Goal: Information Seeking & Learning: Check status

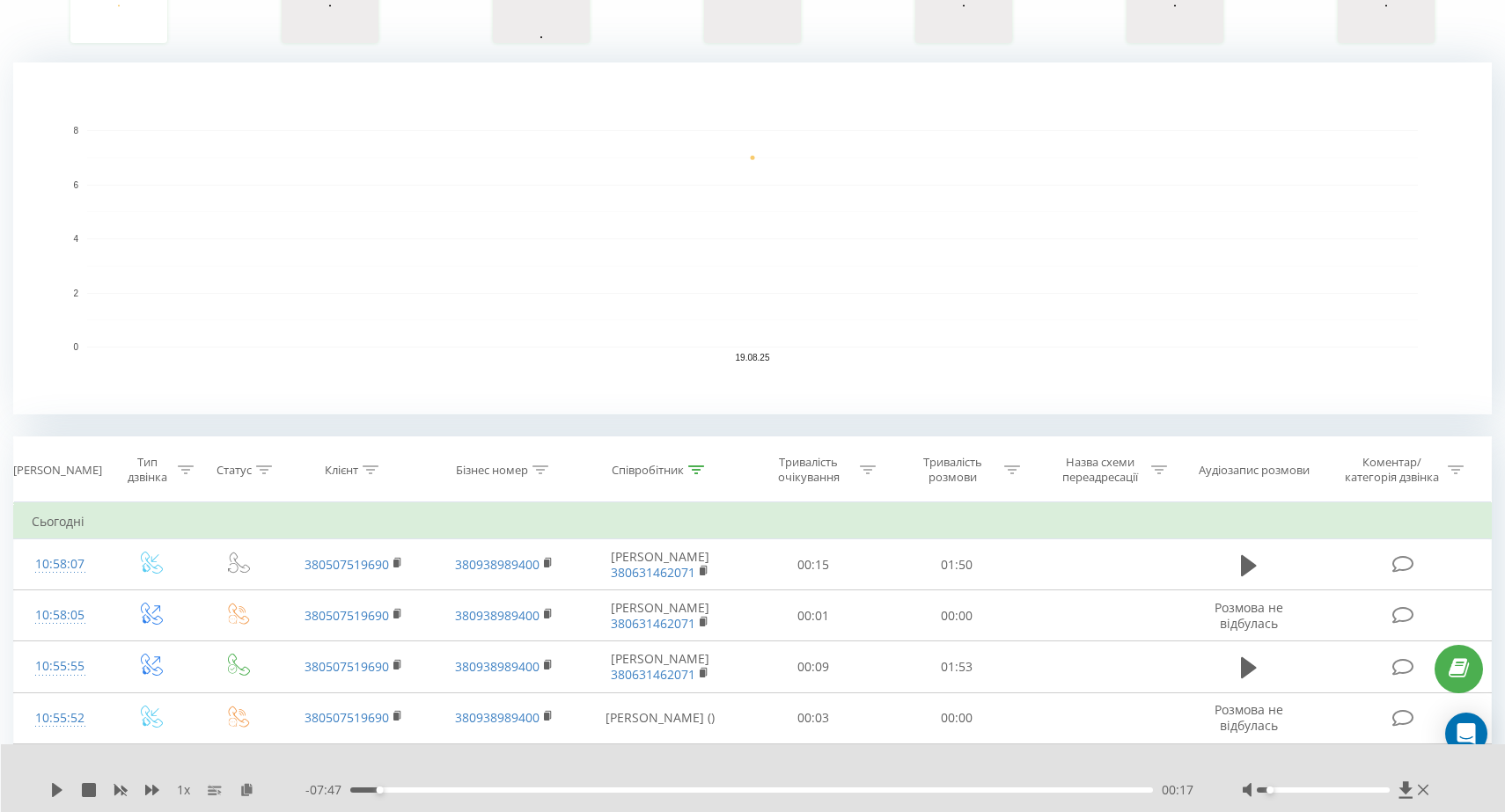
scroll to position [543, 0]
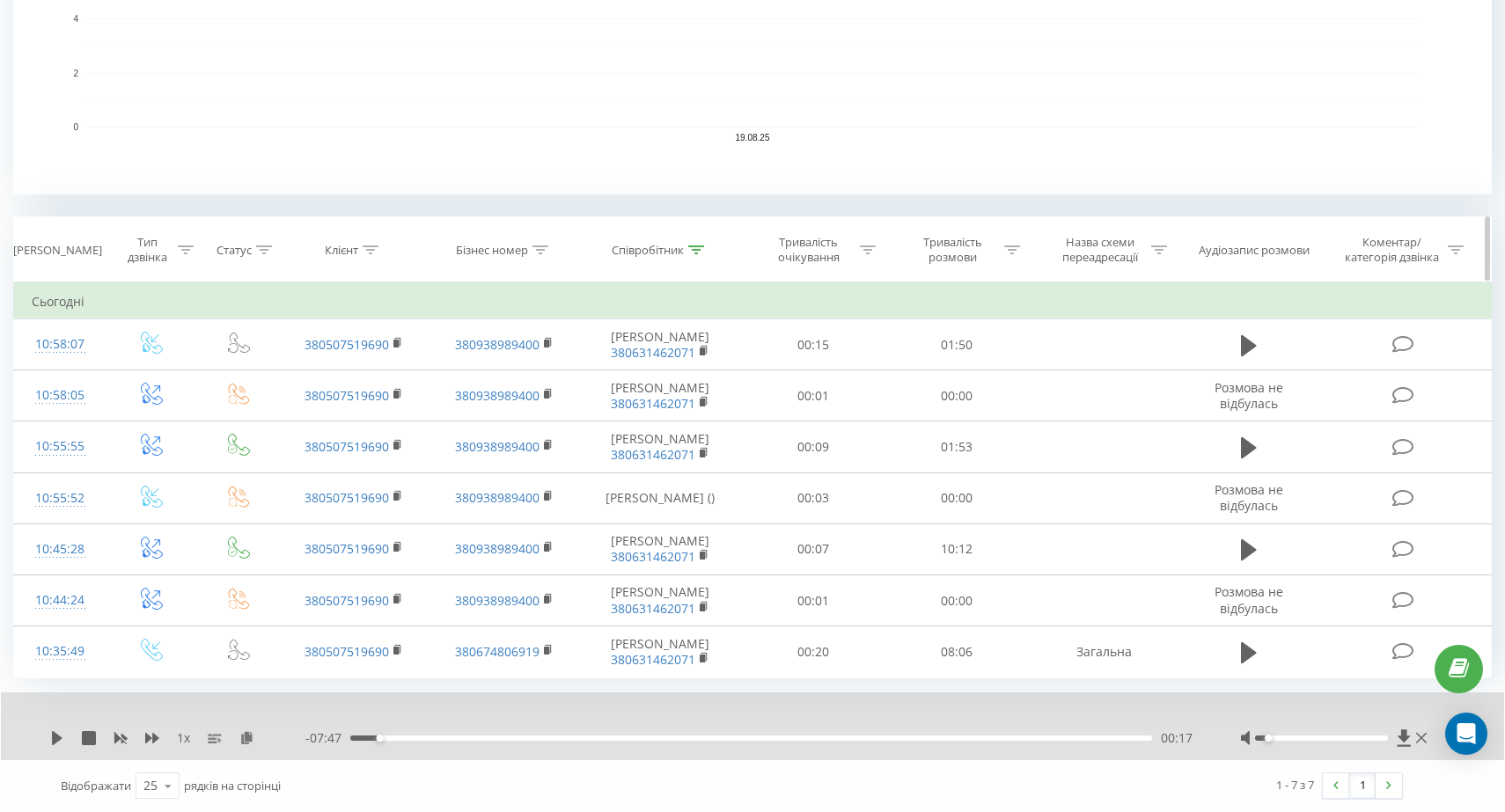
click at [690, 250] on icon at bounding box center [696, 249] width 16 height 9
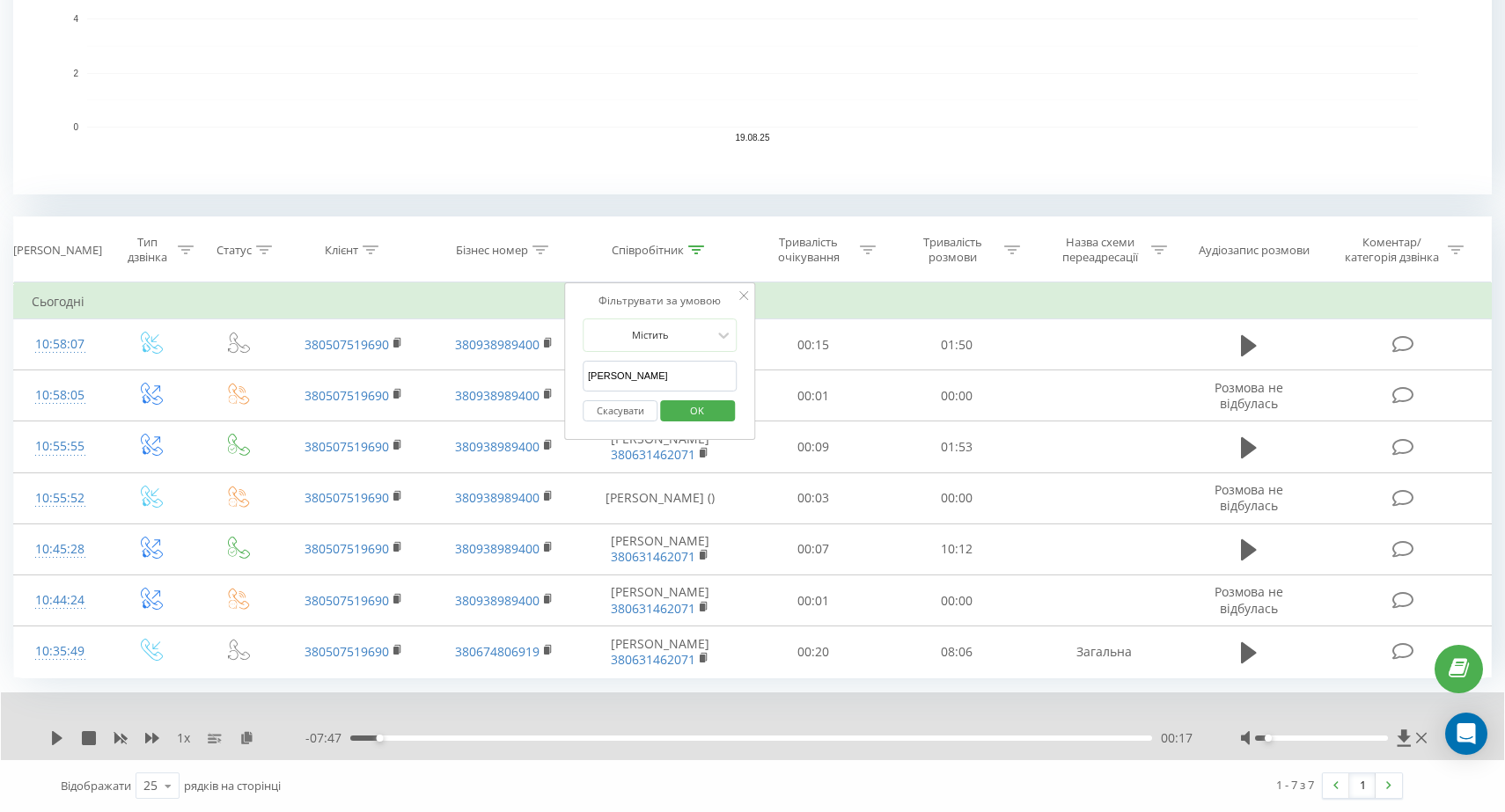
drag, startPoint x: 674, startPoint y: 388, endPoint x: 574, endPoint y: 387, distance: 100.0
click at [574, 387] on div "Фільтрувати за умовою Містить [PERSON_NAME] [PERSON_NAME] OK" at bounding box center [660, 362] width 192 height 158
drag, startPoint x: 694, startPoint y: 375, endPoint x: 565, endPoint y: 375, distance: 129.0
click at [565, 375] on div "Фільтрувати за умовою Містить [PERSON_NAME] [PERSON_NAME] OK" at bounding box center [660, 362] width 192 height 158
click at [362, 253] on div "Клієнт" at bounding box center [351, 249] width 54 height 15
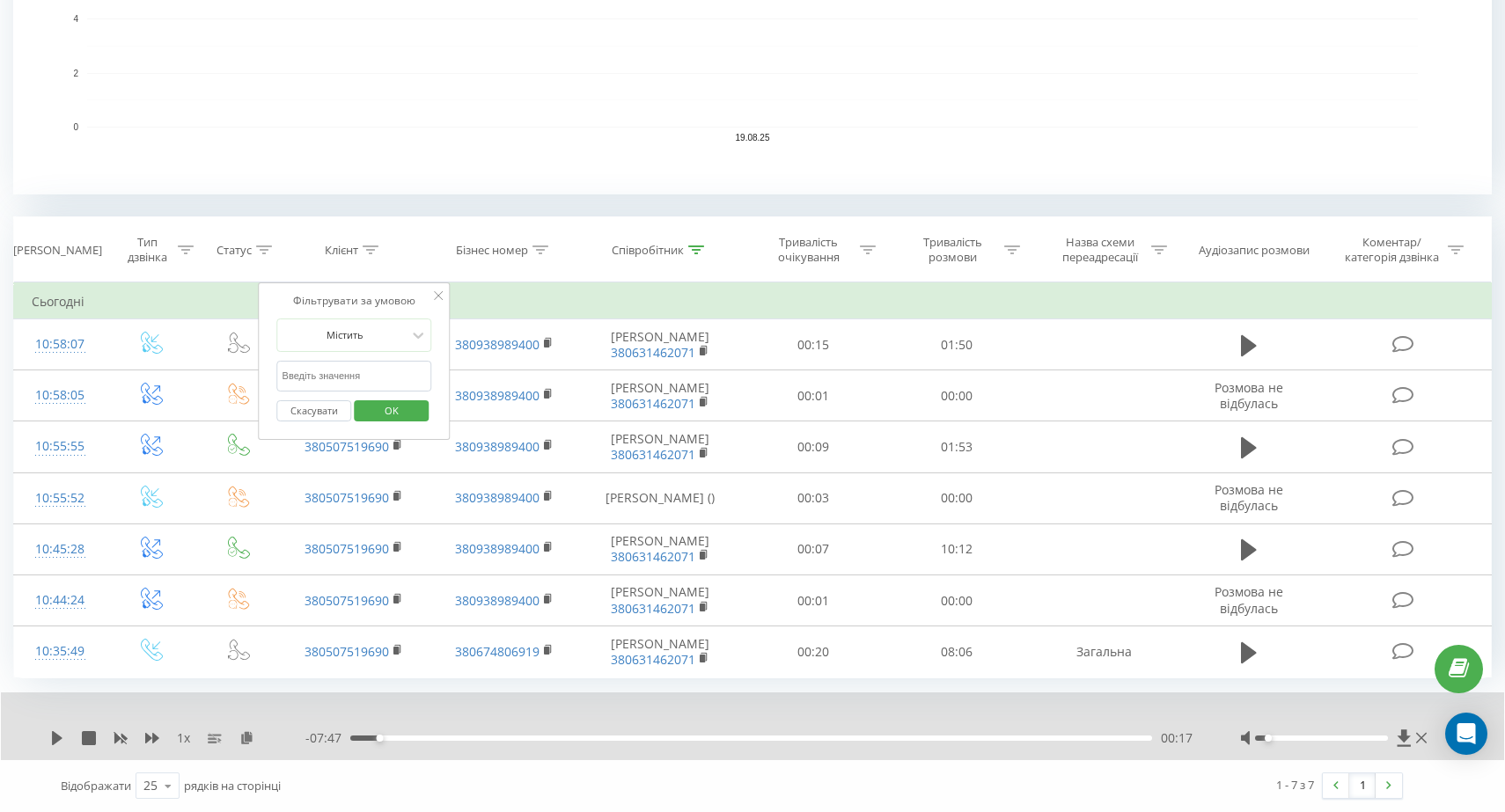
click at [370, 382] on input "text" at bounding box center [354, 376] width 155 height 30
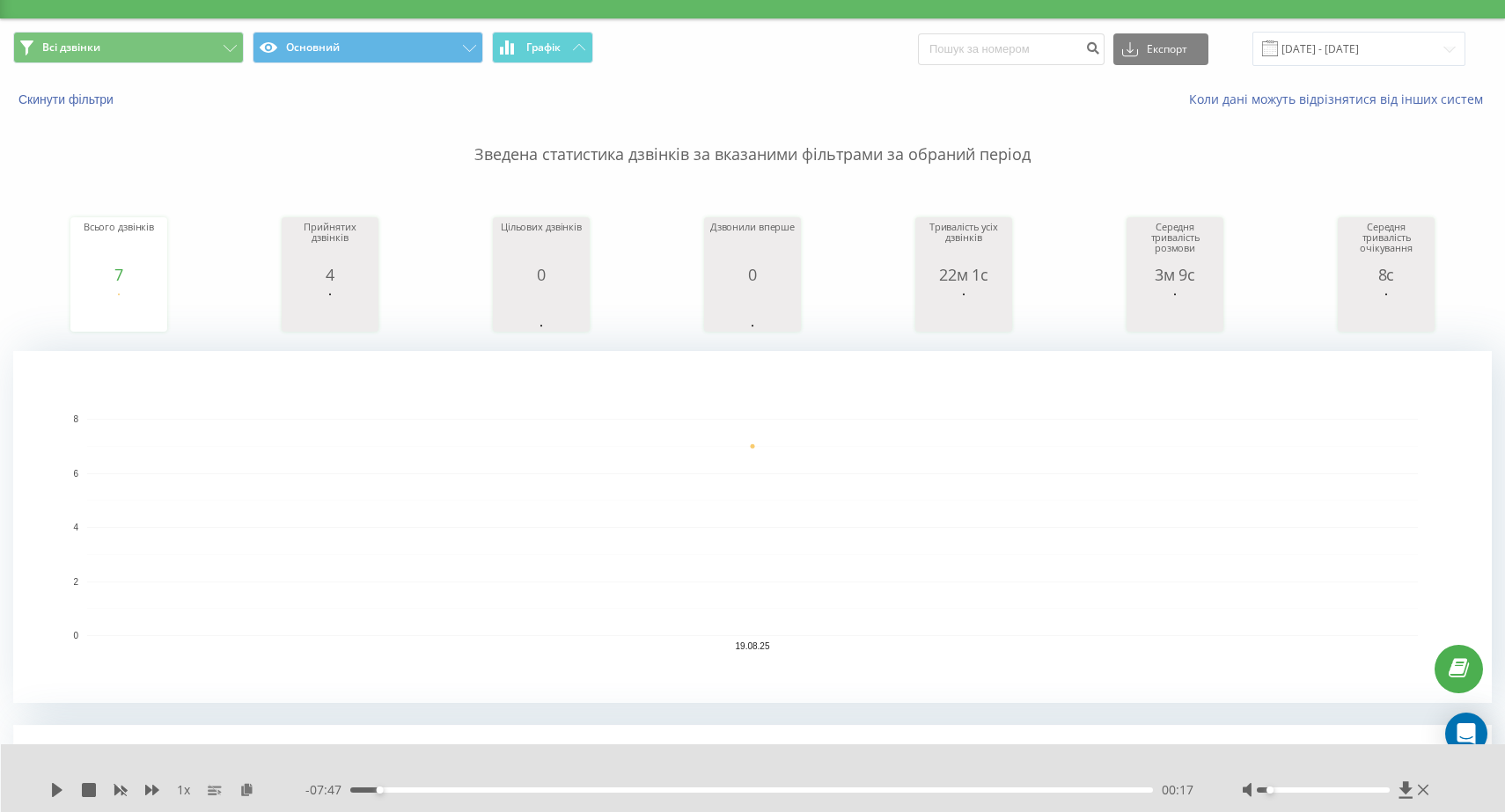
scroll to position [0, 0]
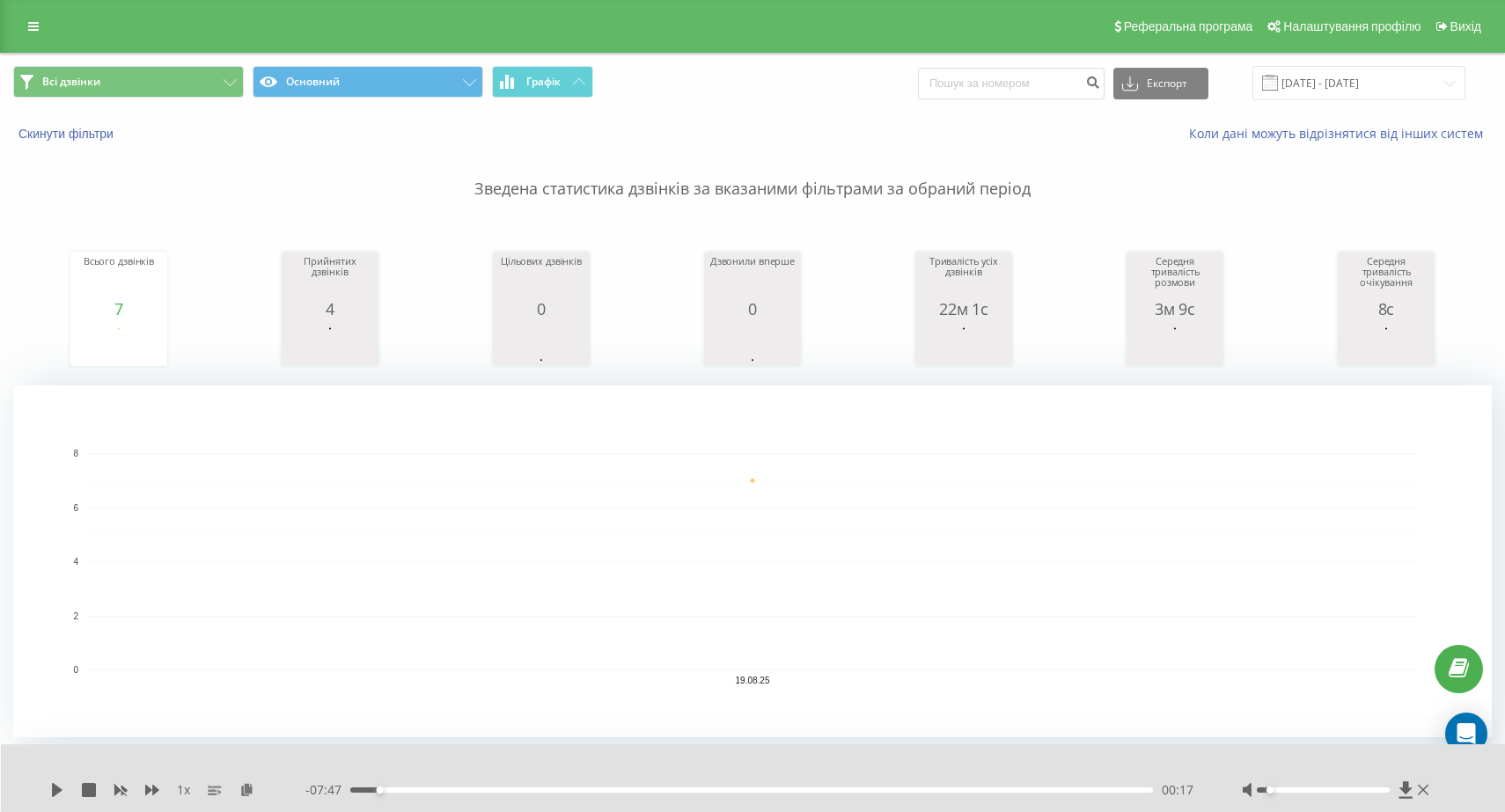
type input "8230"
click at [1297, 82] on input "[DATE] - [DATE]" at bounding box center [1359, 82] width 213 height 34
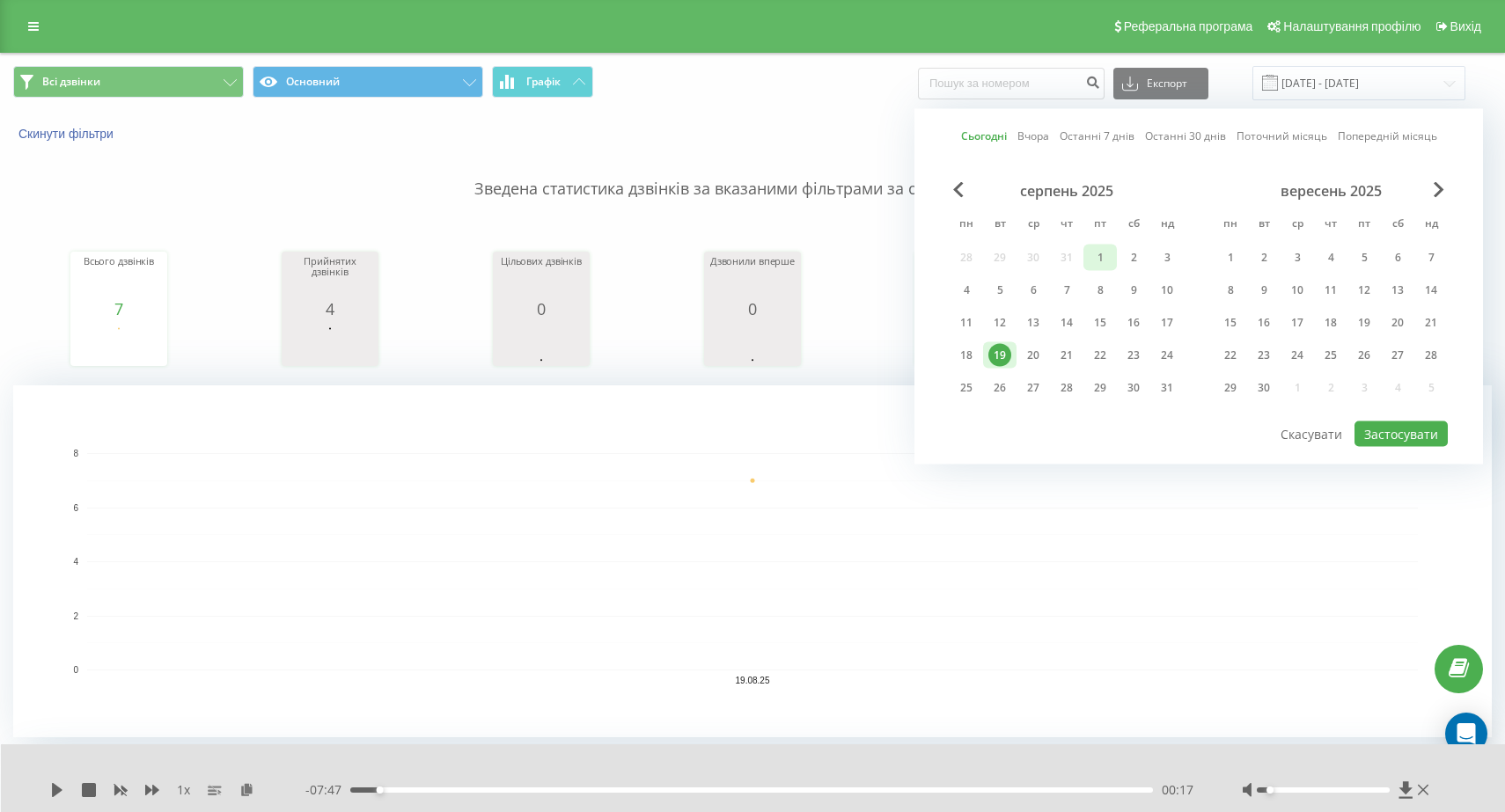
click at [1102, 254] on div "1" at bounding box center [1099, 257] width 23 height 23
click at [1164, 381] on div "31" at bounding box center [1166, 387] width 23 height 23
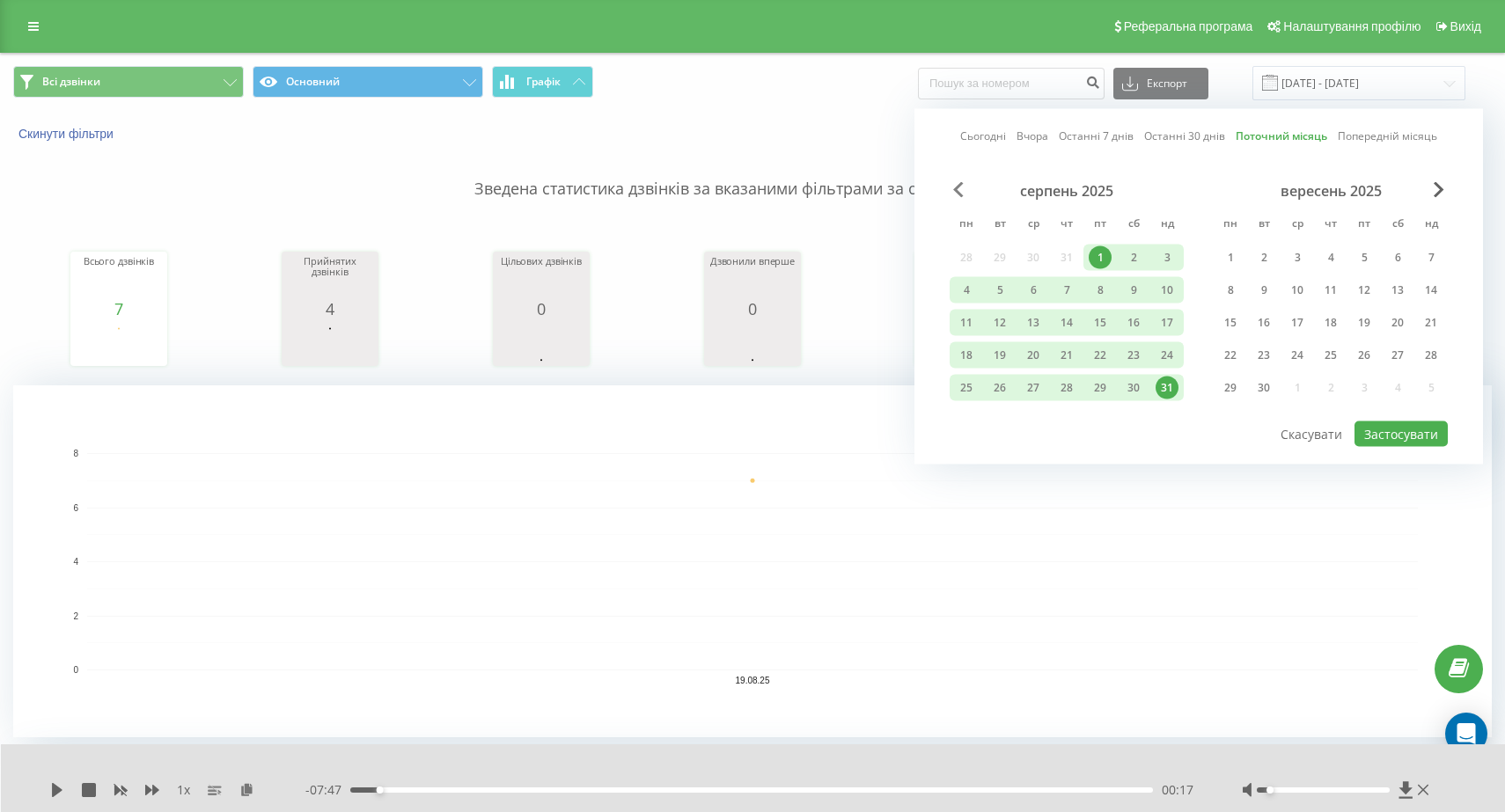
click at [960, 184] on span "Previous Month" at bounding box center [958, 190] width 11 height 16
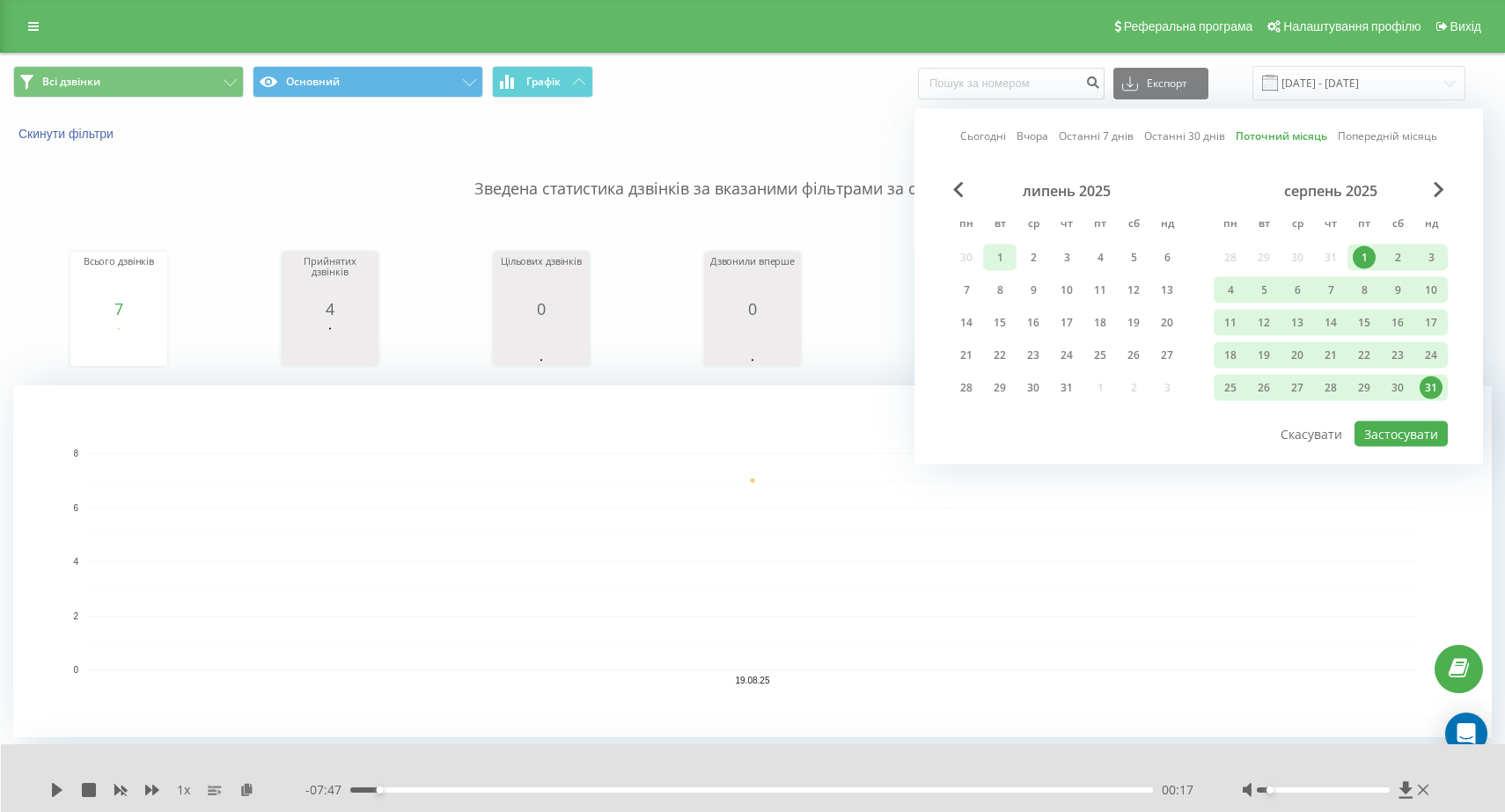
click at [1004, 258] on div "1" at bounding box center [999, 257] width 23 height 23
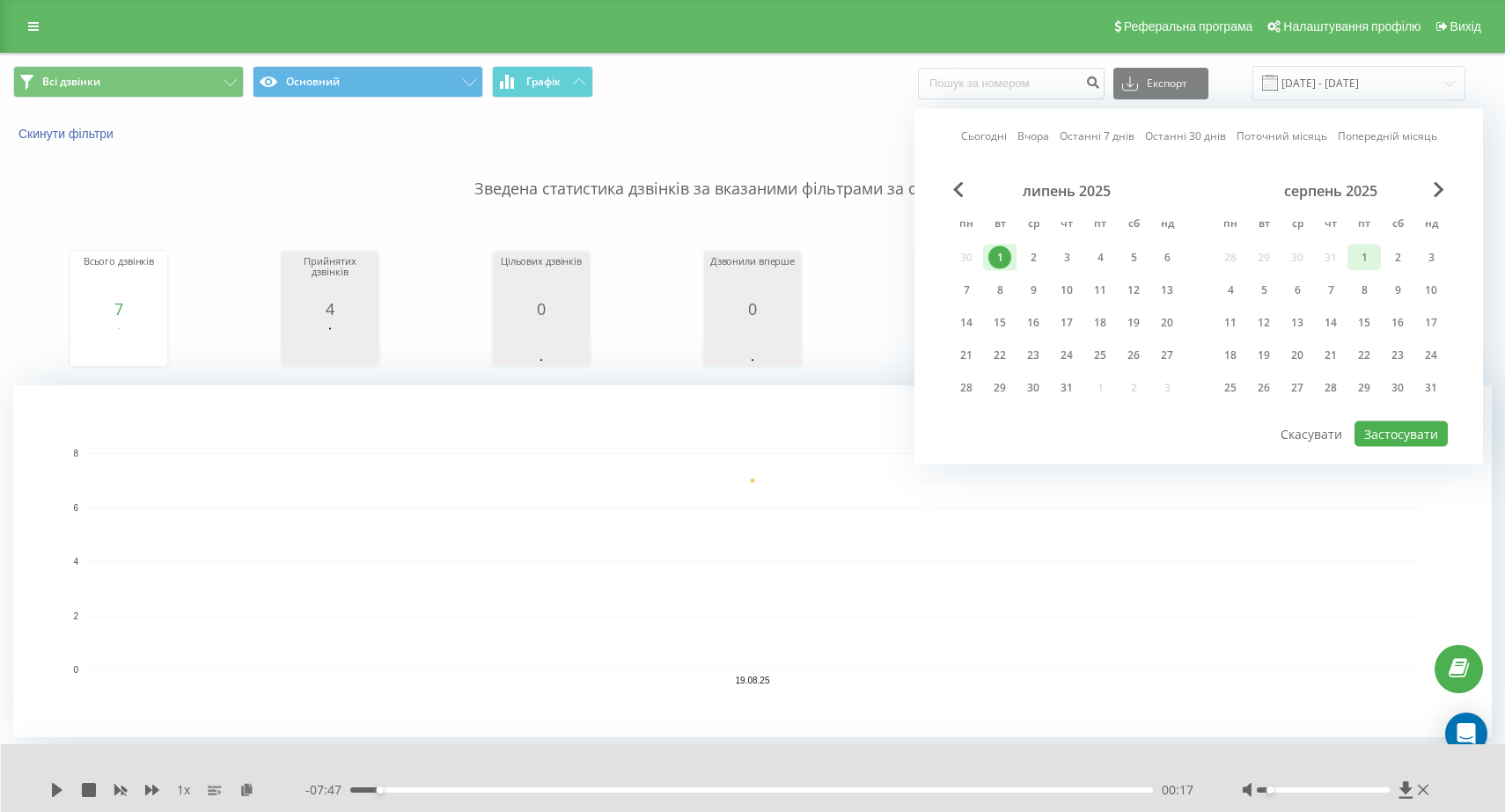
click at [1358, 260] on div "1" at bounding box center [1363, 257] width 23 height 23
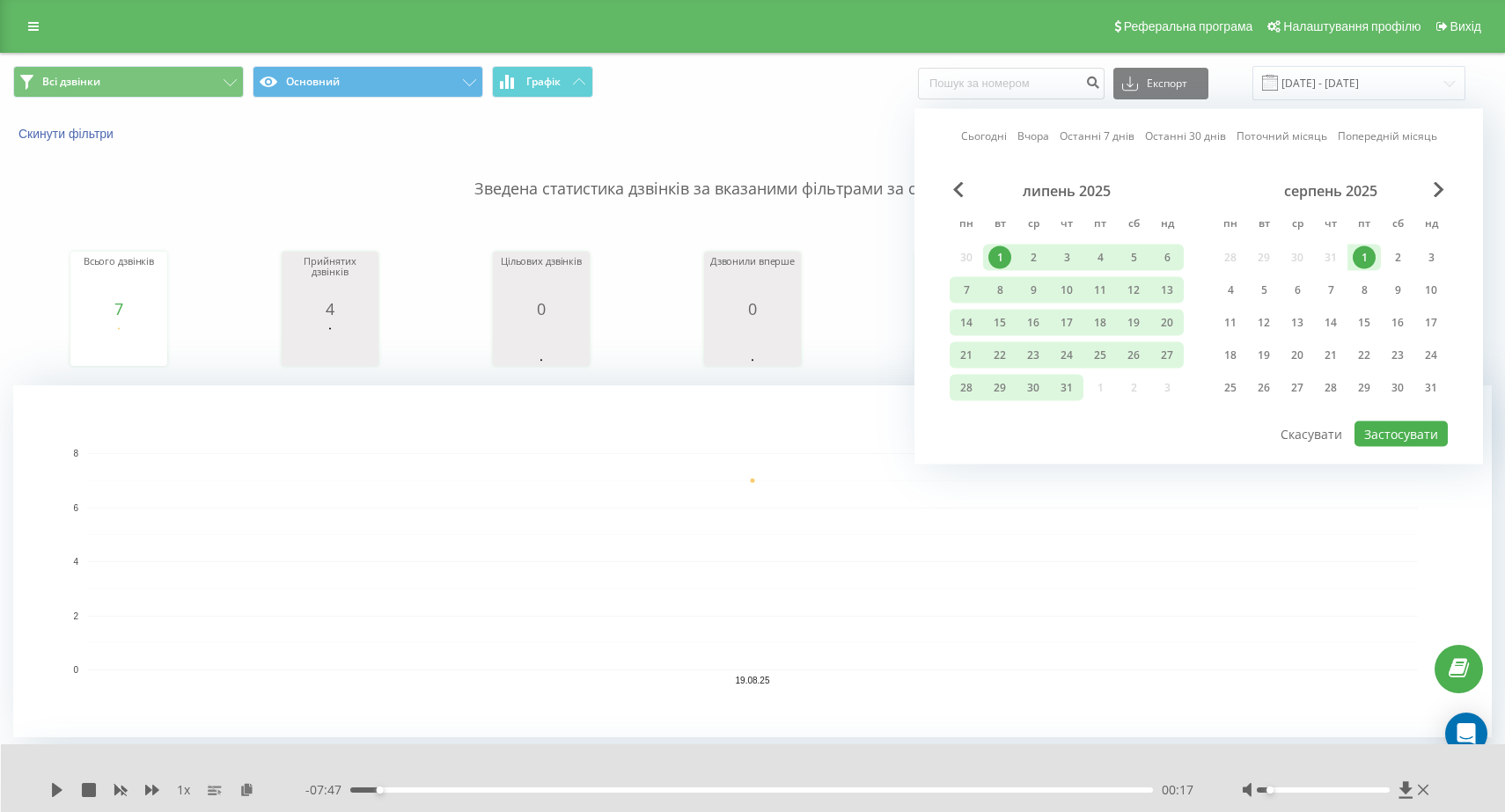
click at [1366, 272] on div "серпень 2025 пн вт ср чт пт сб нд 28 29 30 31 1 2 3 4 5 6 7 8 9 10 11 12 13 14 …" at bounding box center [1330, 294] width 234 height 225
click at [1353, 298] on div "8" at bounding box center [1363, 290] width 23 height 23
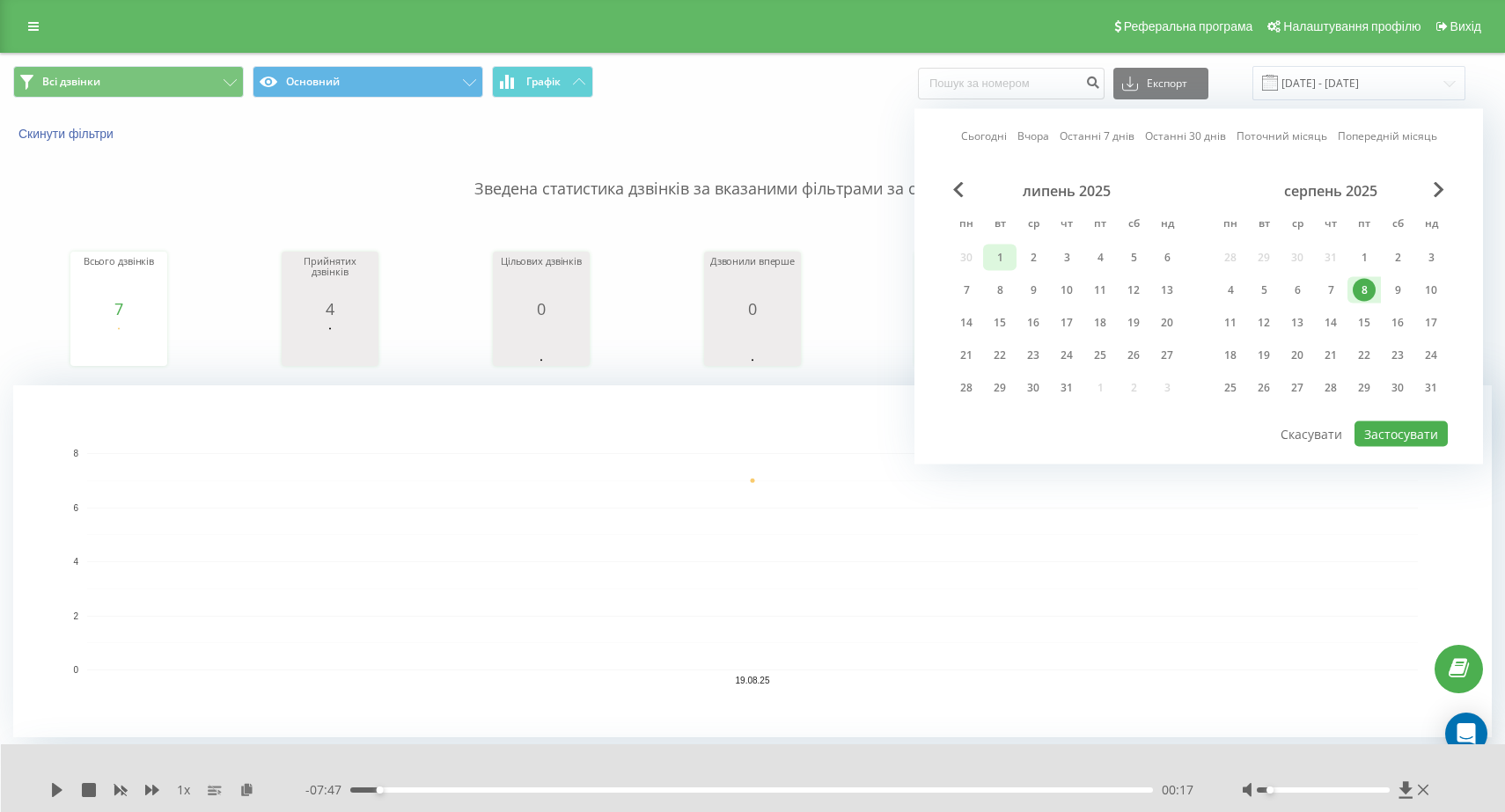
click at [999, 259] on div "1" at bounding box center [999, 257] width 23 height 23
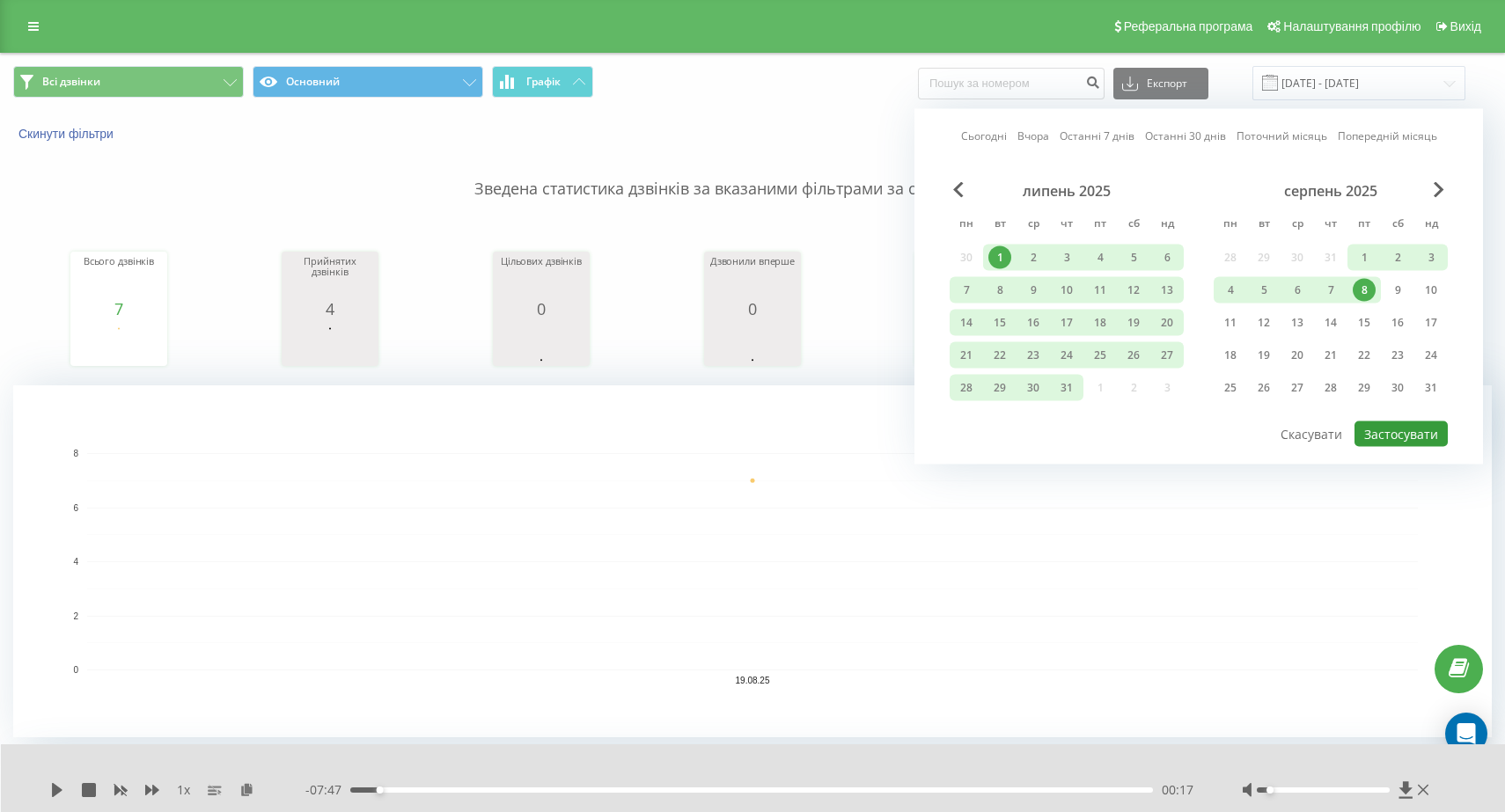
click at [1374, 432] on button "Застосувати" at bounding box center [1400, 434] width 93 height 25
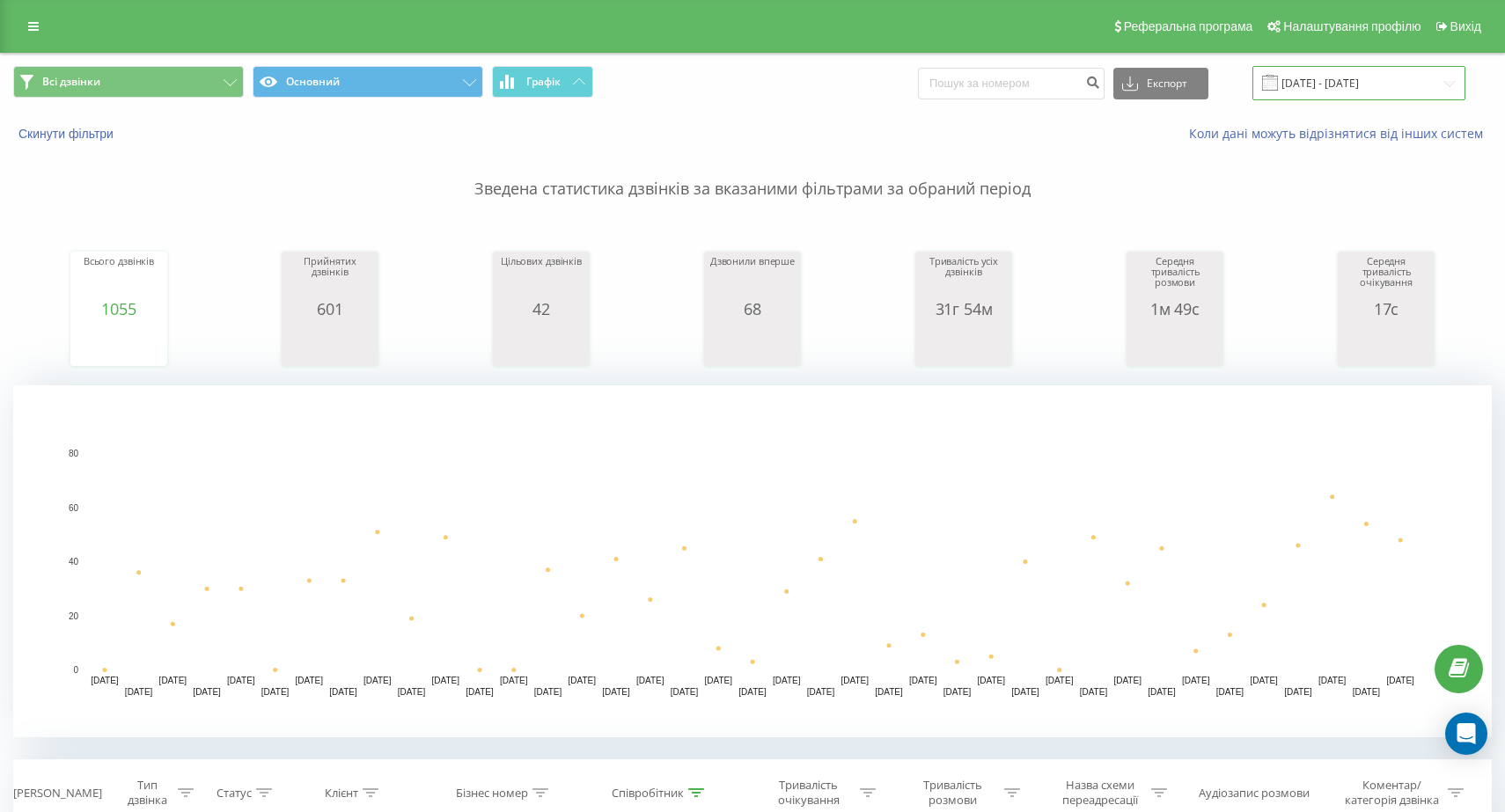
click at [1445, 78] on input "[DATE] - [DATE]" at bounding box center [1359, 82] width 213 height 34
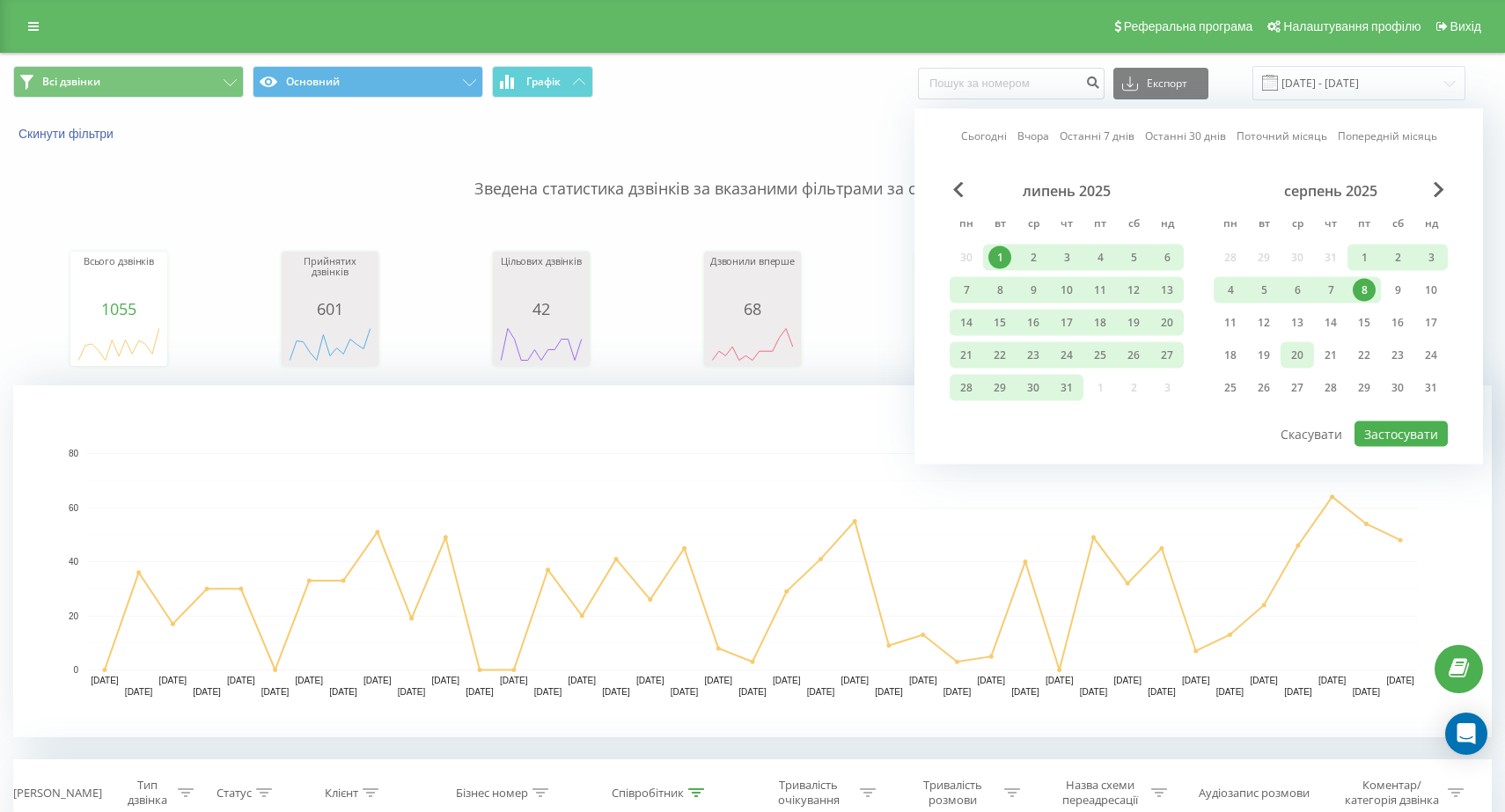
click at [1297, 352] on div "20" at bounding box center [1297, 355] width 23 height 23
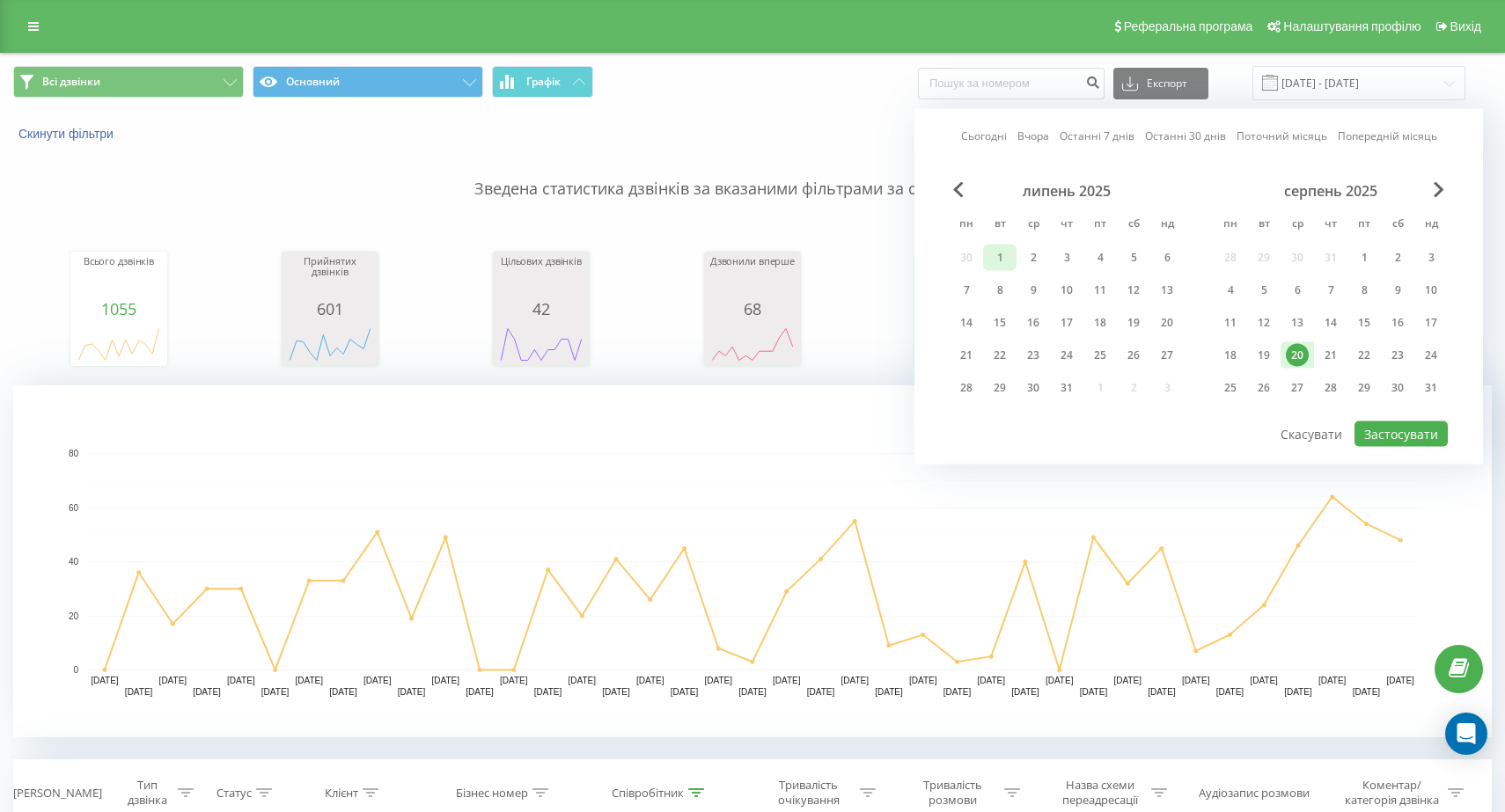
click at [995, 257] on div "1" at bounding box center [999, 257] width 23 height 23
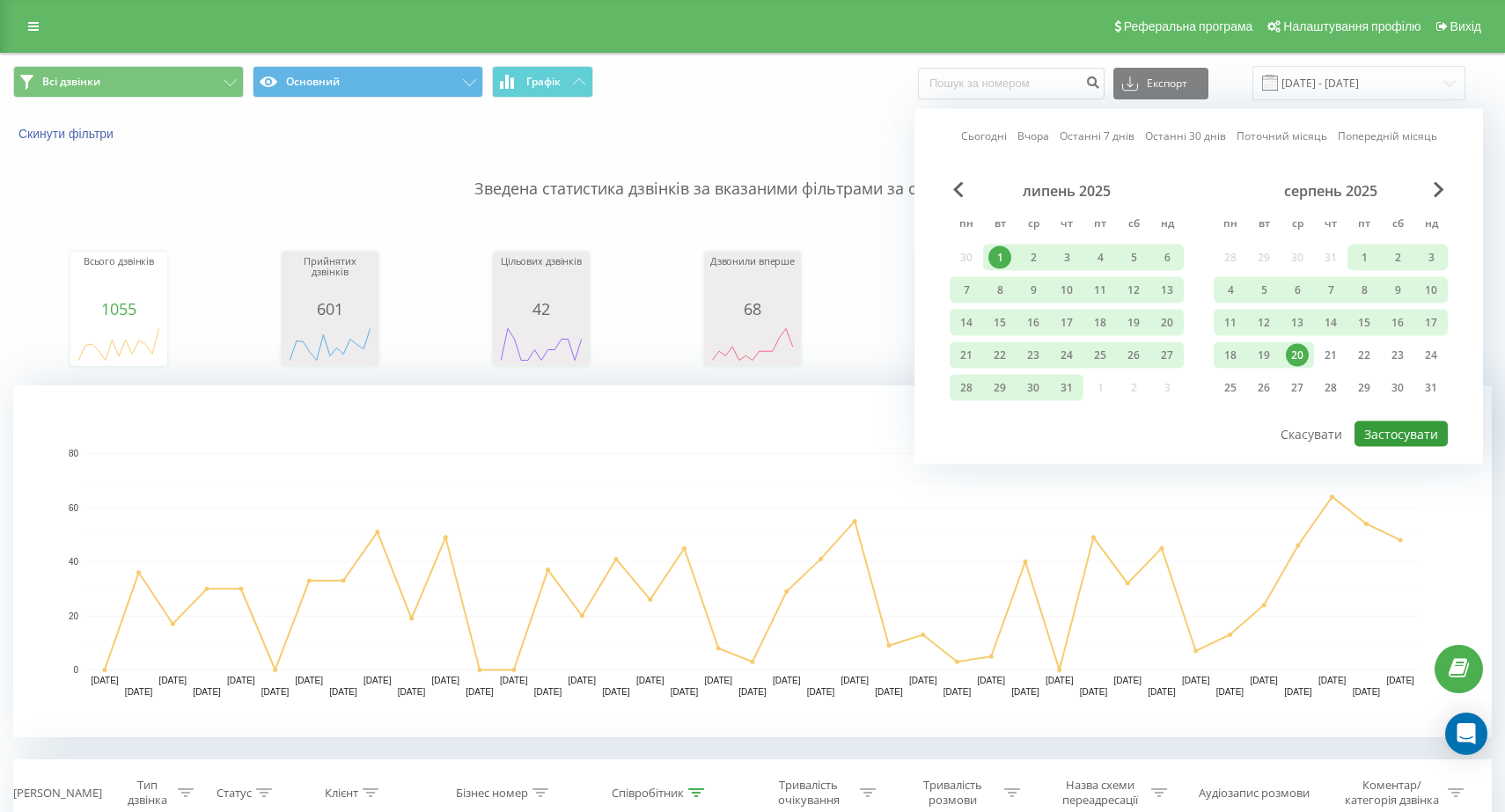
click at [1438, 438] on button "Застосувати" at bounding box center [1400, 434] width 93 height 25
type input "[DATE] - [DATE]"
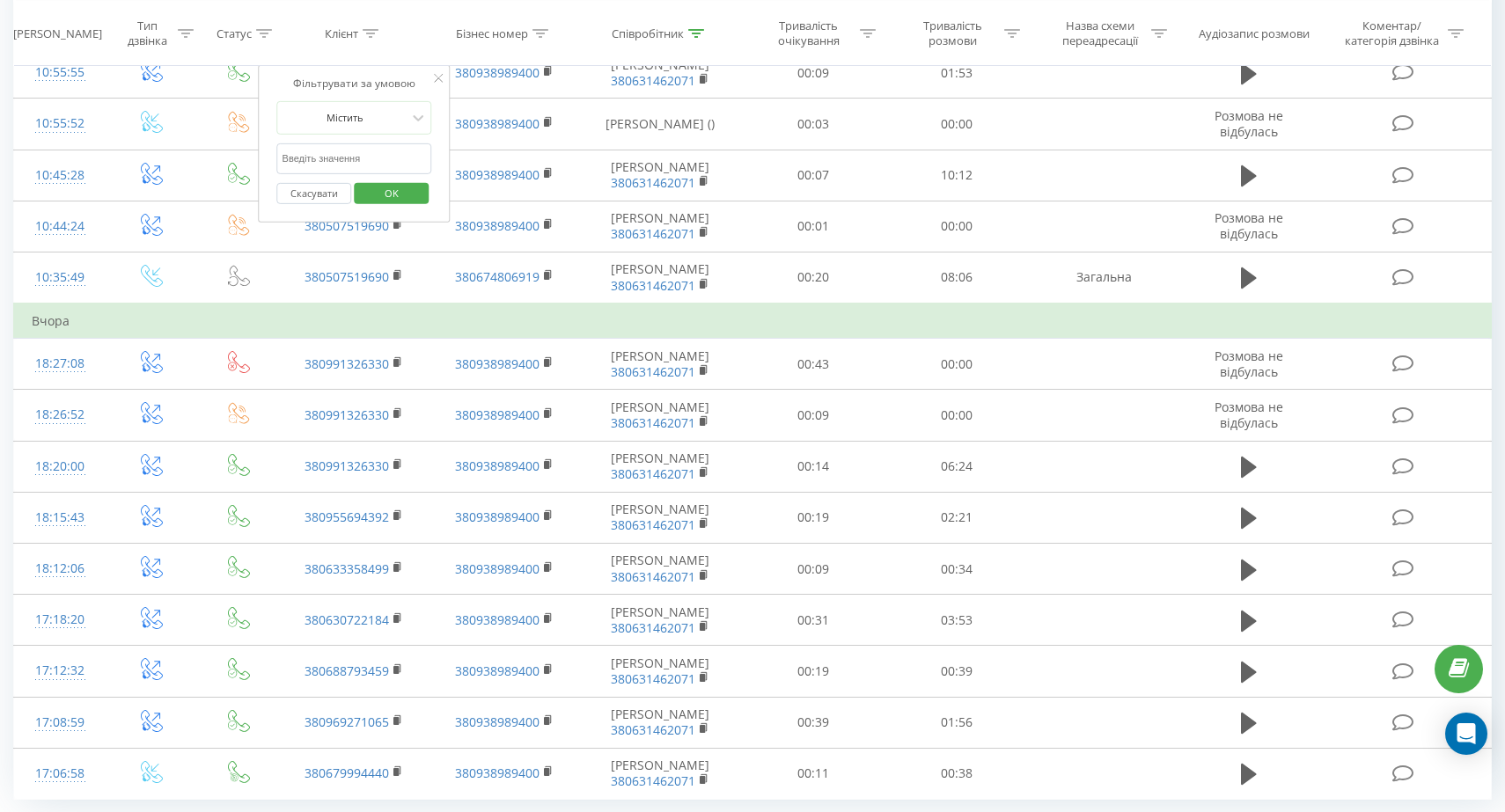
scroll to position [1431, 0]
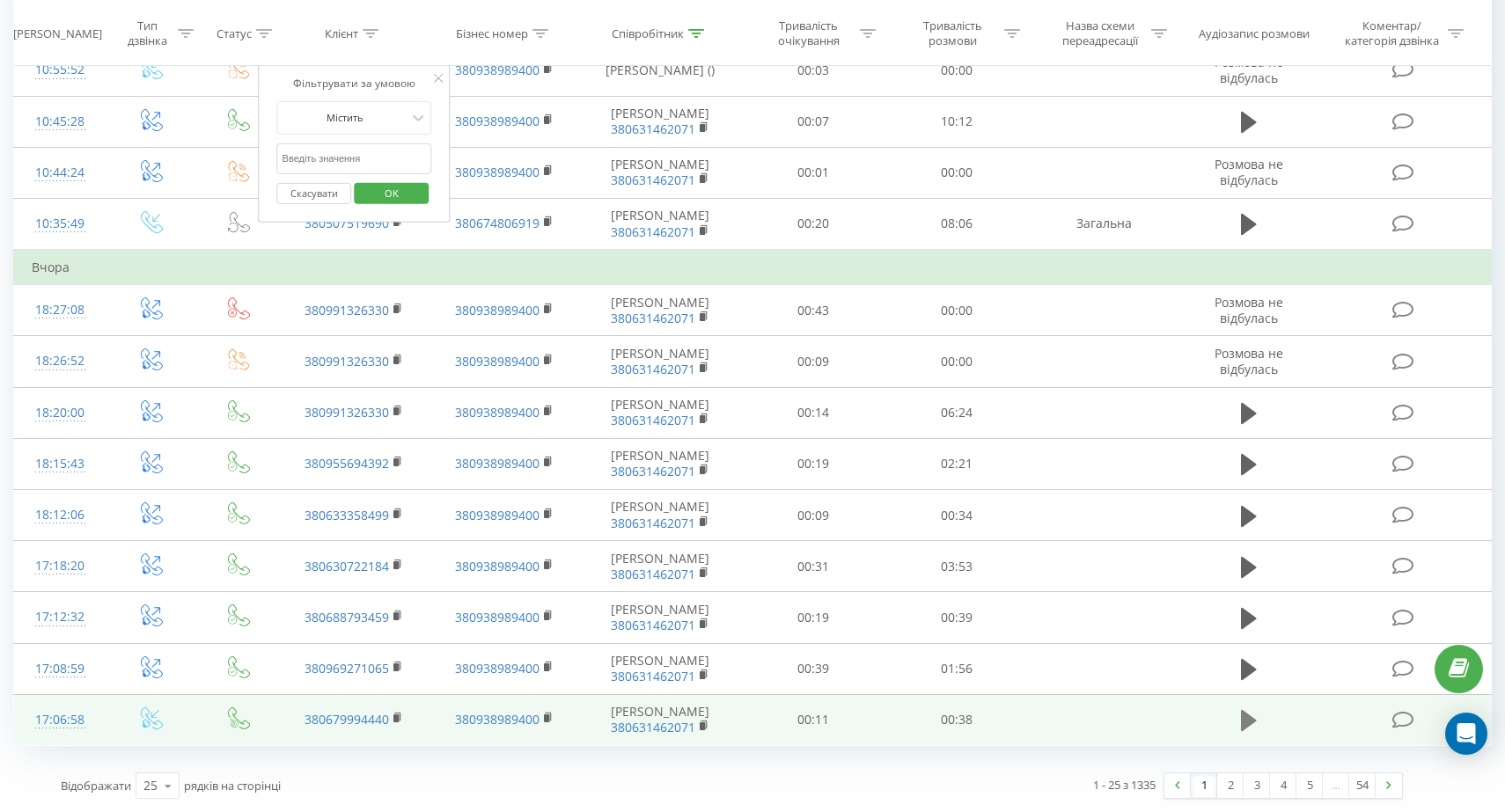
click at [1253, 723] on icon at bounding box center [1249, 720] width 16 height 24
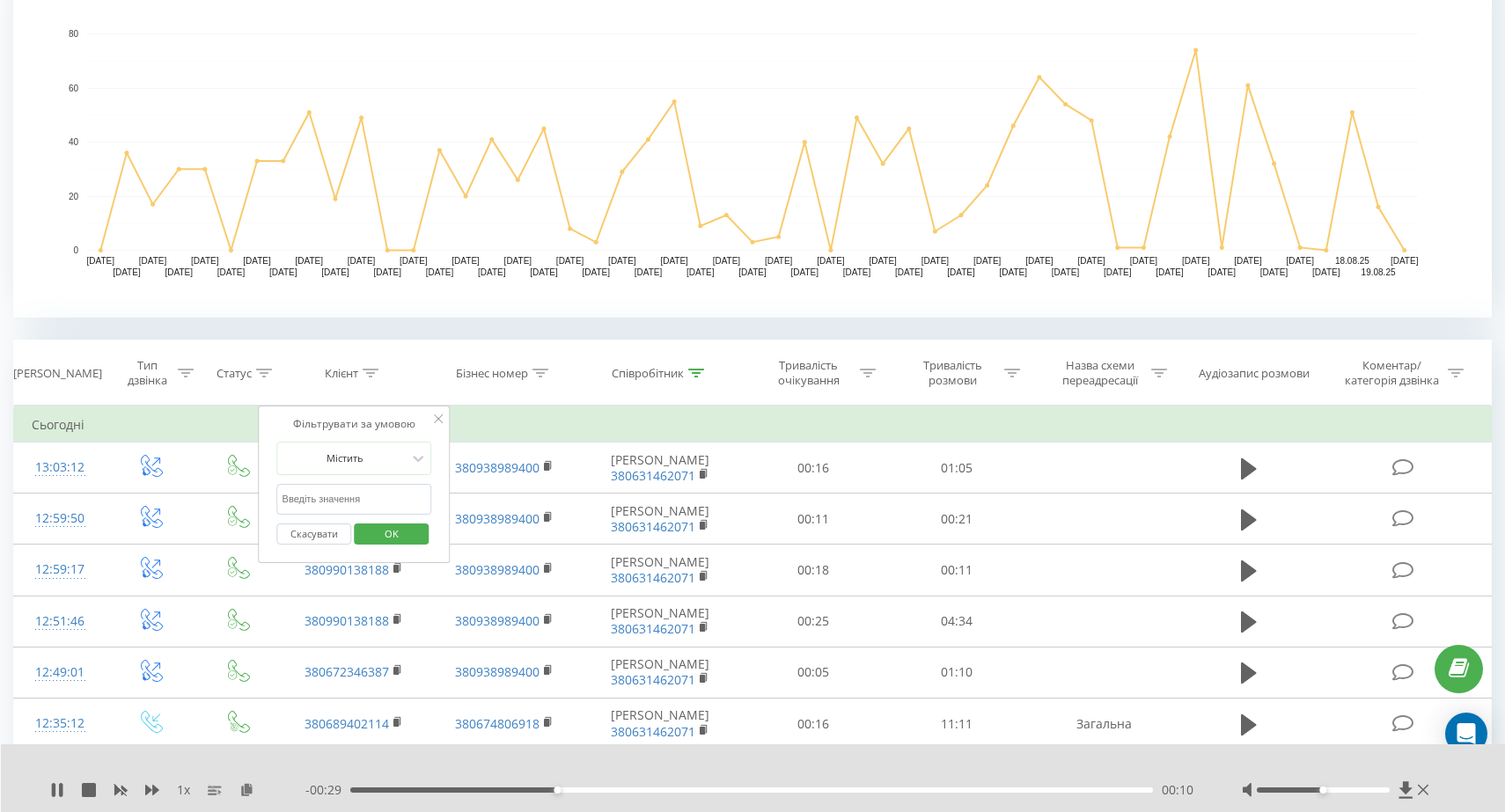
scroll to position [303, 0]
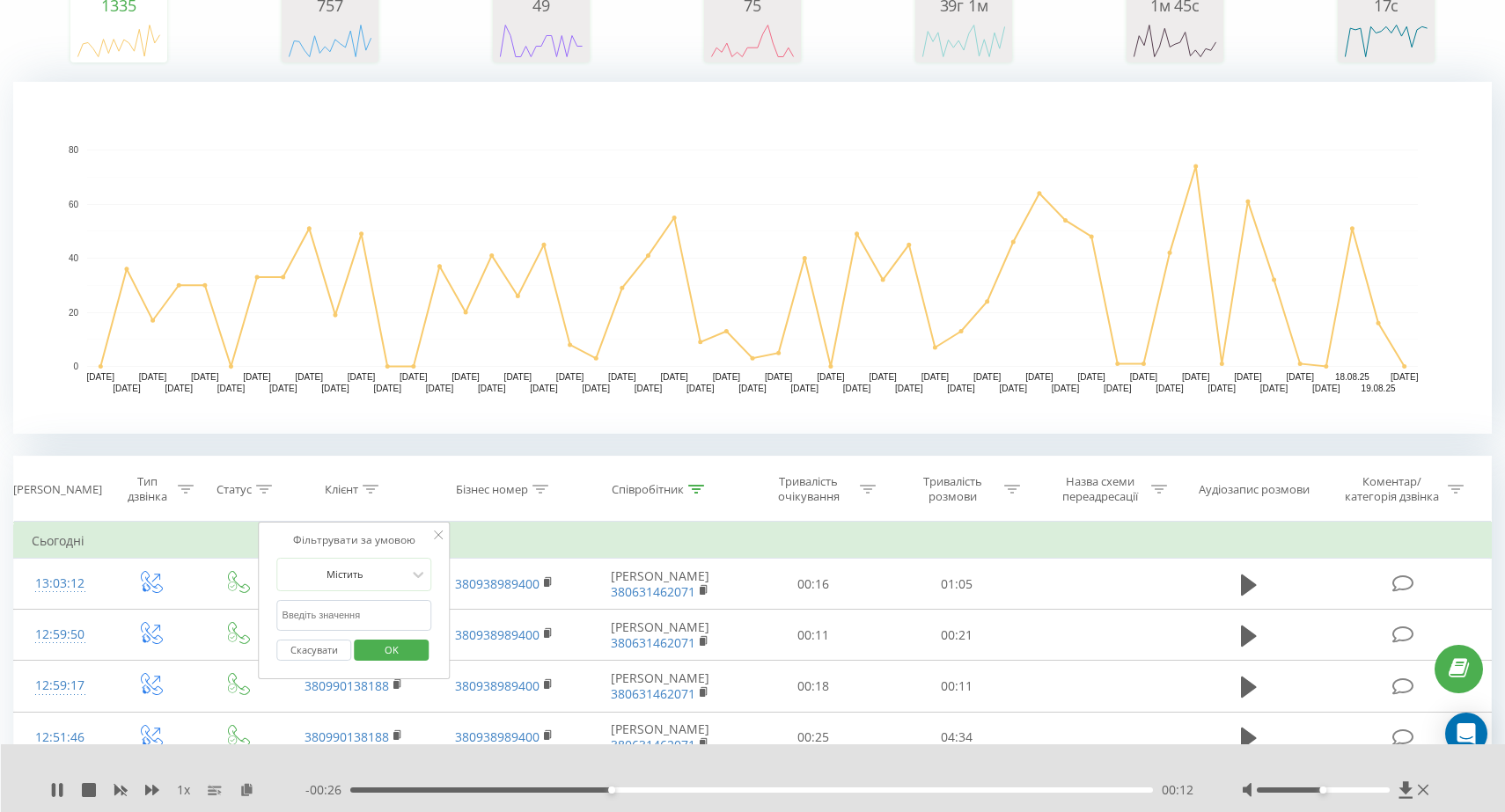
click at [380, 608] on input "text" at bounding box center [354, 614] width 155 height 30
type input "8230"
click at [378, 654] on span "OK" at bounding box center [391, 650] width 49 height 27
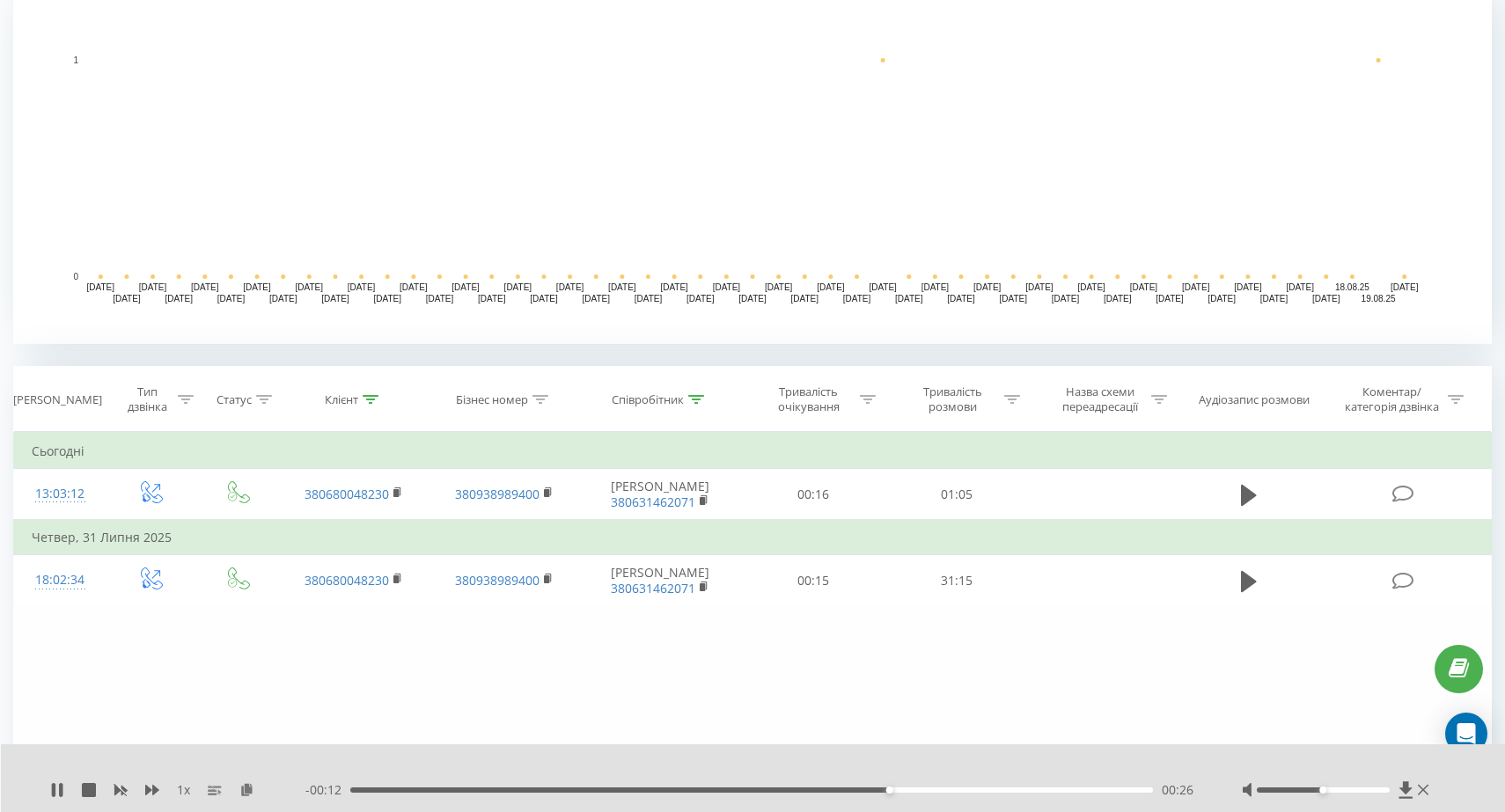
scroll to position [397, 0]
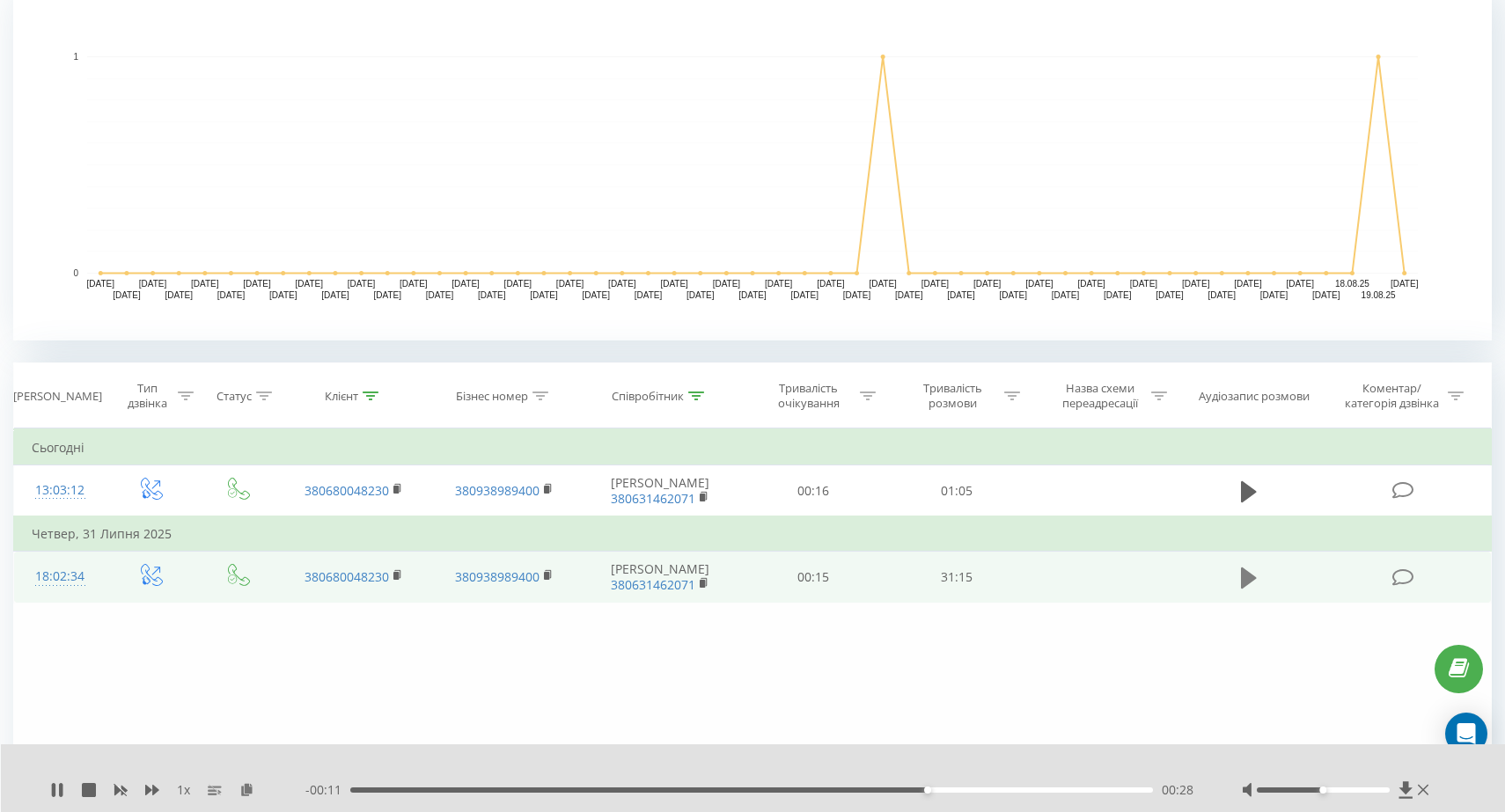
click at [1246, 577] on icon at bounding box center [1249, 578] width 16 height 22
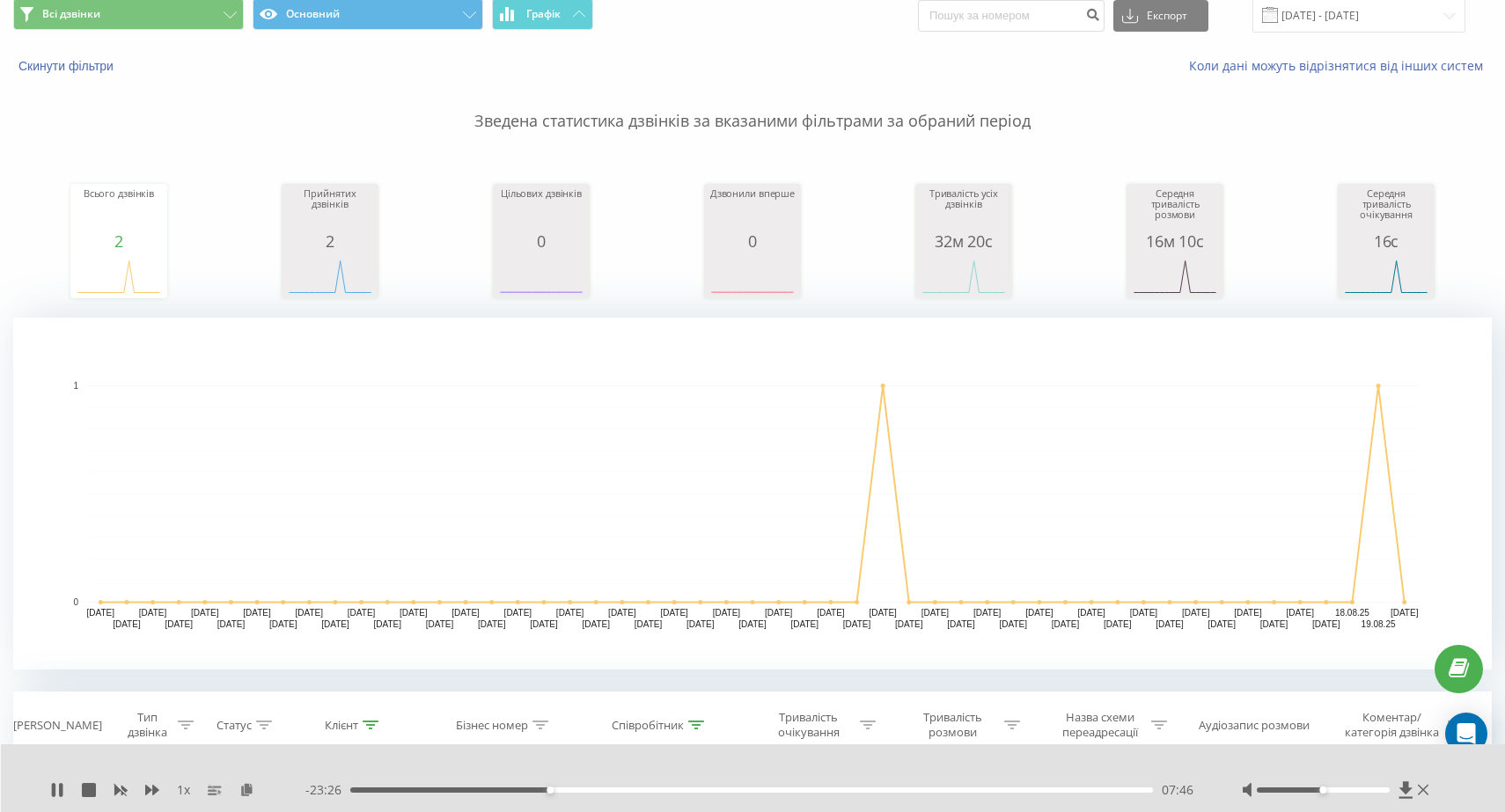
scroll to position [0, 0]
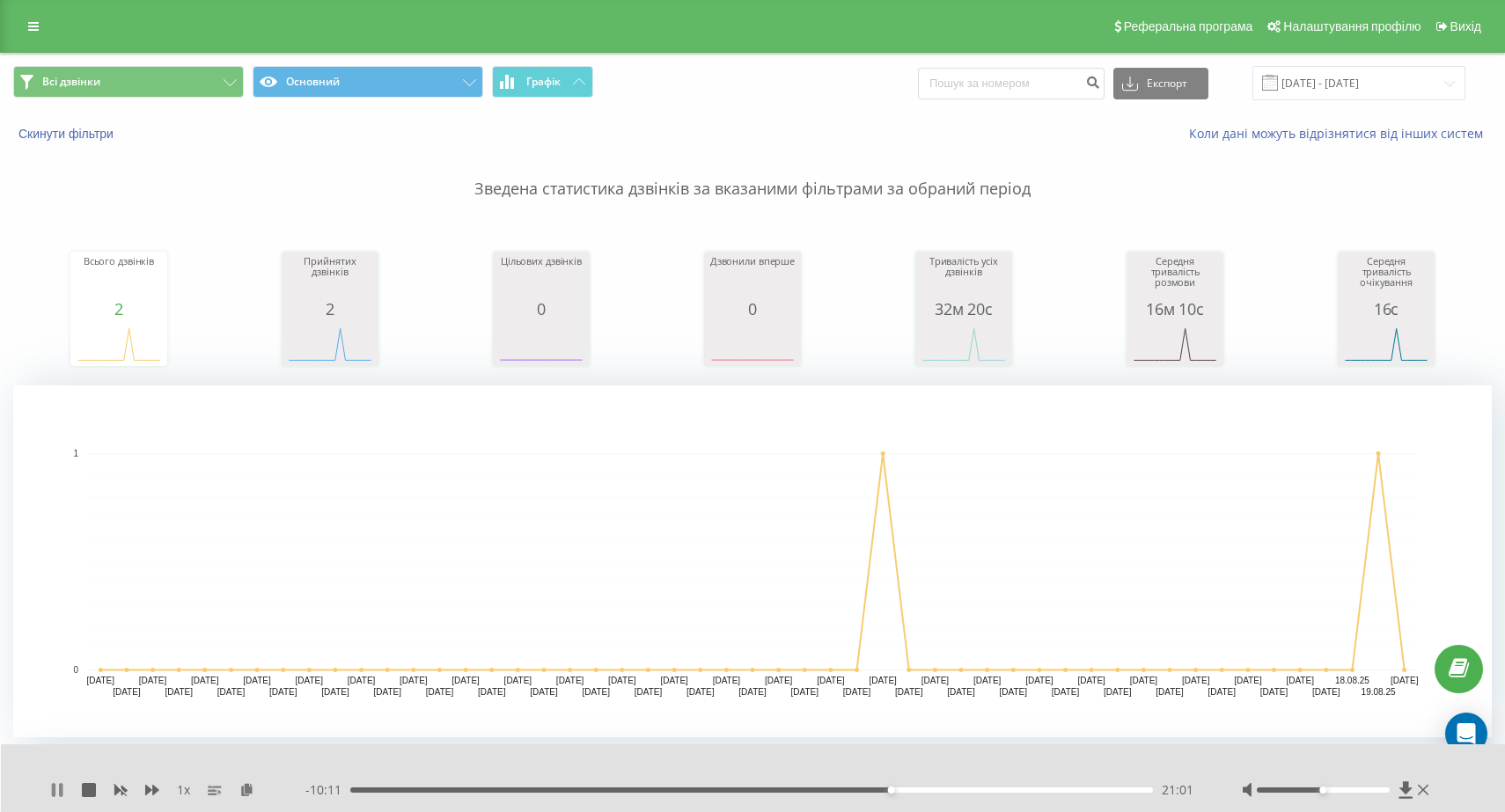
click at [60, 788] on icon at bounding box center [61, 789] width 4 height 14
click at [60, 788] on icon at bounding box center [57, 789] width 14 height 14
drag, startPoint x: 1317, startPoint y: 791, endPoint x: 1425, endPoint y: 807, distance: 109.2
click at [1425, 807] on div "1 x - 10:05 21:07 21:07" at bounding box center [753, 778] width 1505 height 68
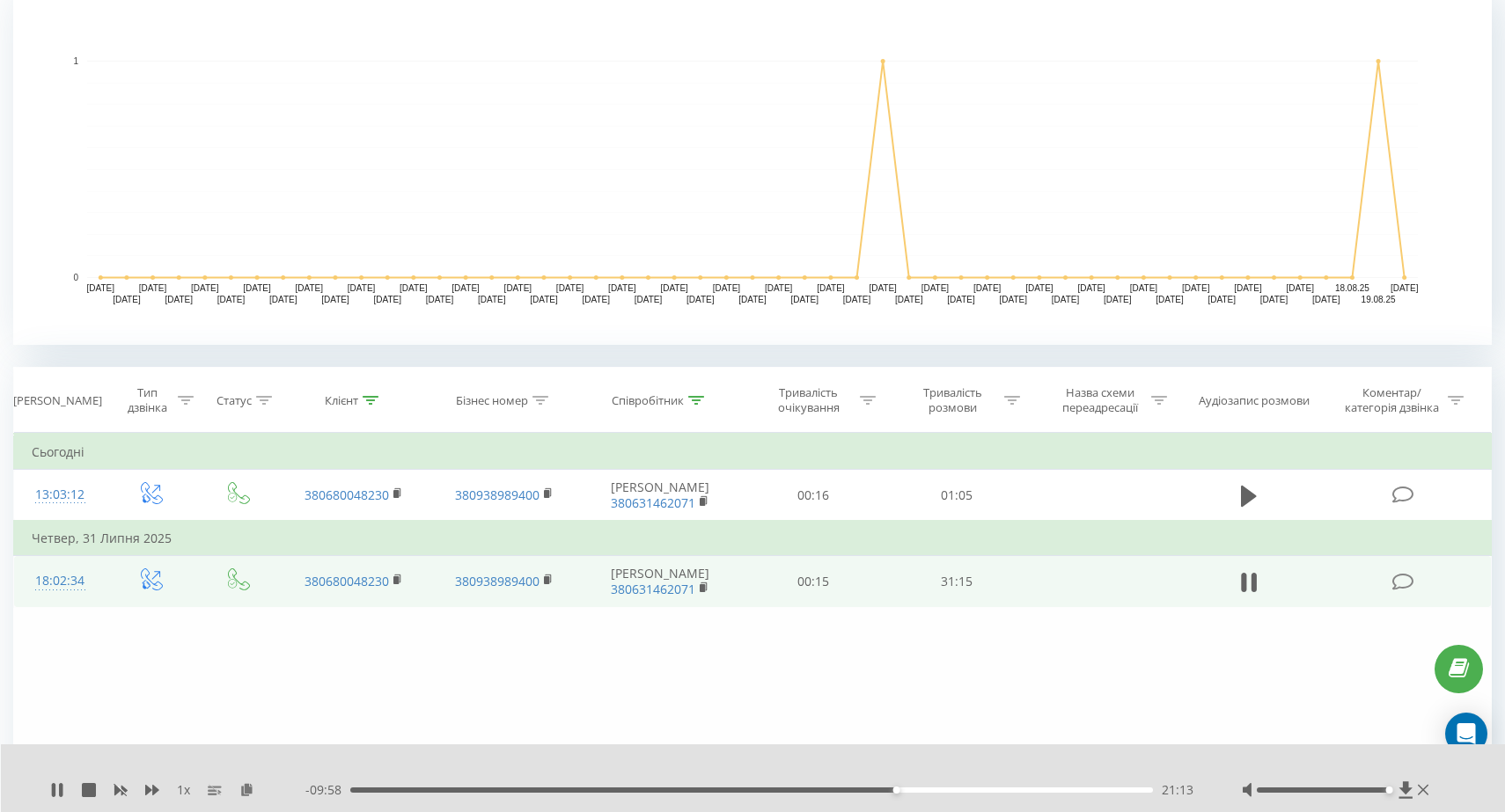
scroll to position [543, 0]
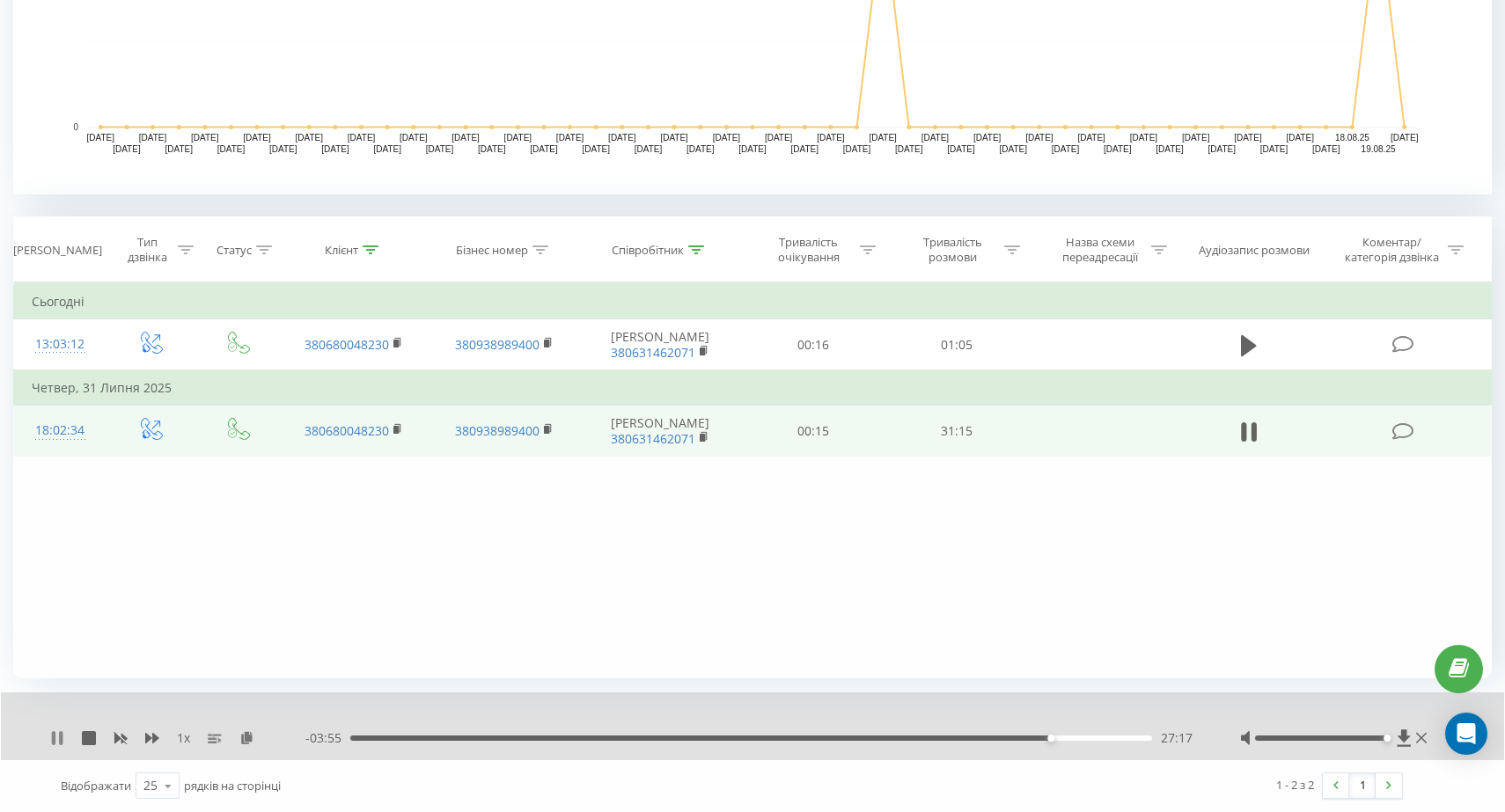
click at [55, 738] on icon at bounding box center [54, 738] width 4 height 14
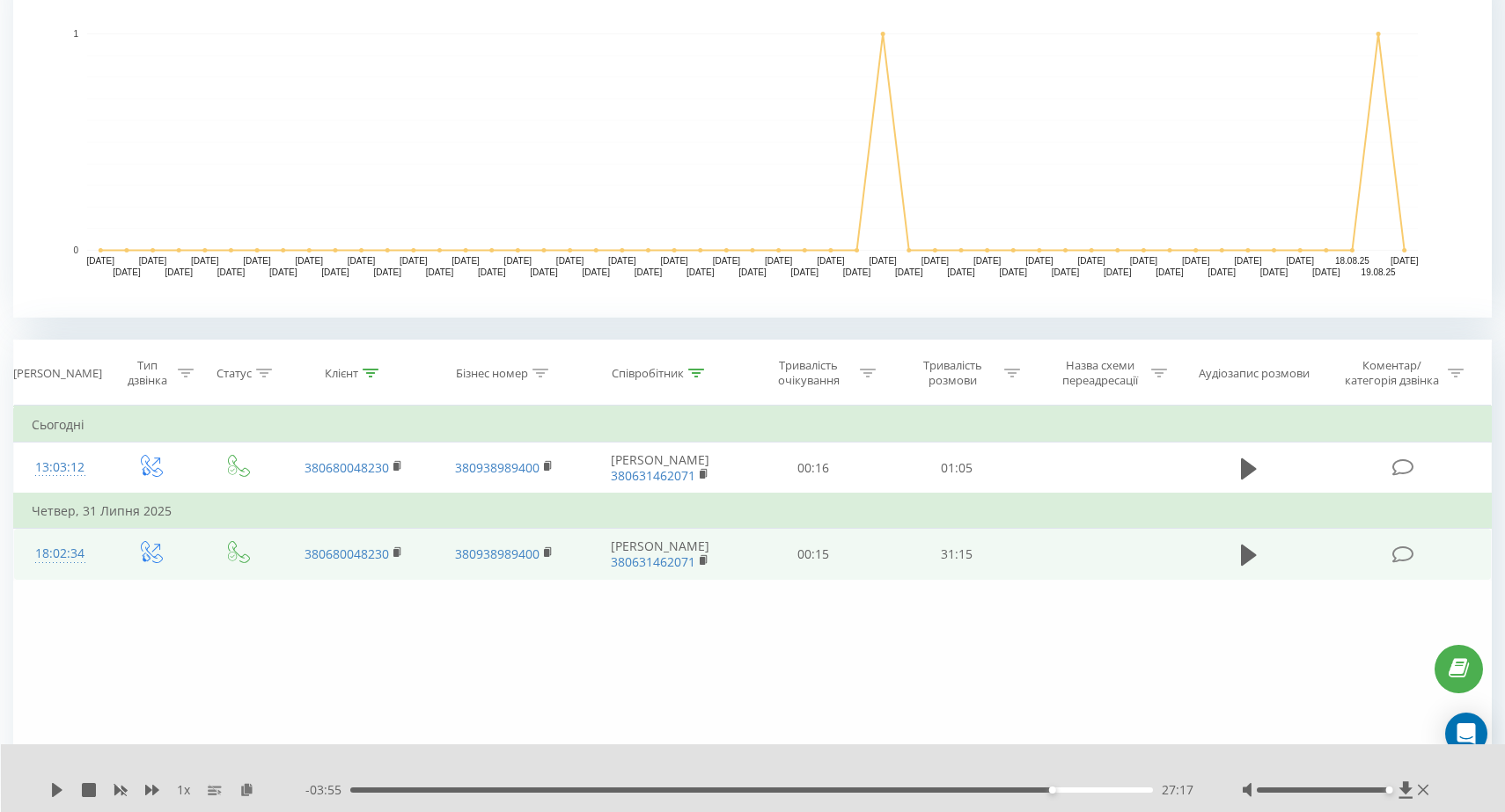
scroll to position [380, 0]
